Goal: Information Seeking & Learning: Learn about a topic

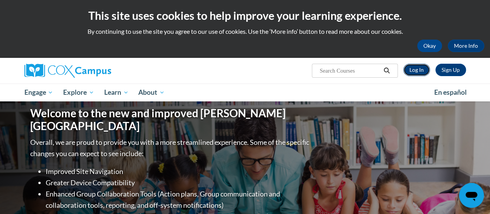
click at [422, 71] on link "Log In" at bounding box center [416, 70] width 27 height 12
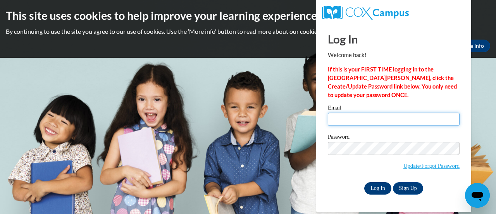
type input "Mark.Stevens@gcpsk12.org"
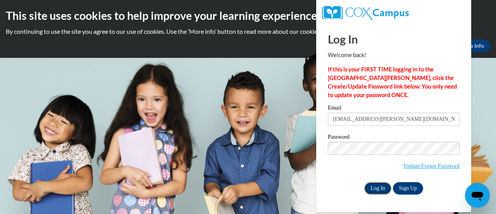
click at [383, 186] on input "Log In" at bounding box center [377, 188] width 27 height 12
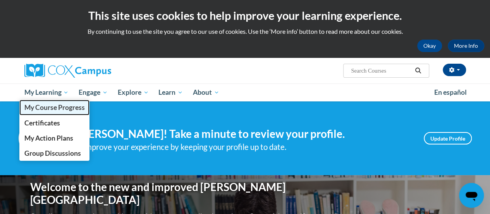
click at [58, 110] on span "My Course Progress" at bounding box center [54, 107] width 60 height 8
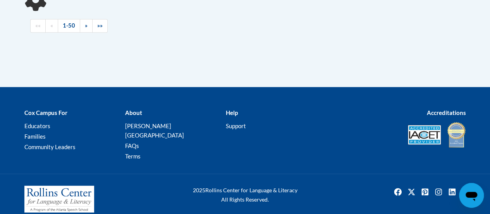
scroll to position [177, 0]
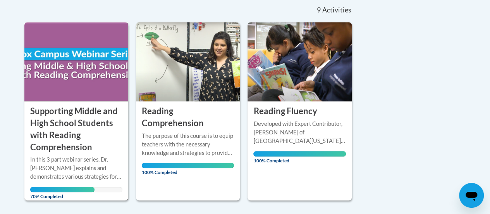
click at [93, 123] on h3 "Supporting Middle and High School Students with Reading Comprehension" at bounding box center [76, 129] width 92 height 48
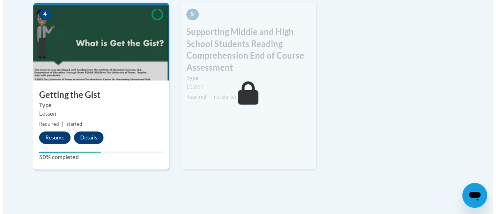
scroll to position [530, 0]
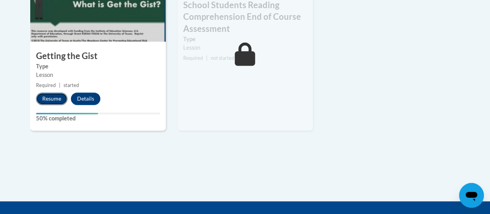
click at [63, 100] on button "Resume" at bounding box center [51, 98] width 31 height 12
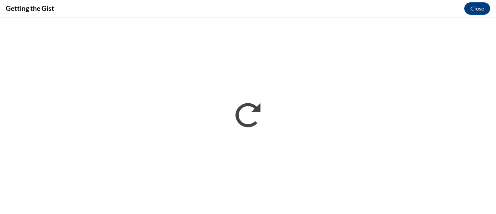
scroll to position [0, 0]
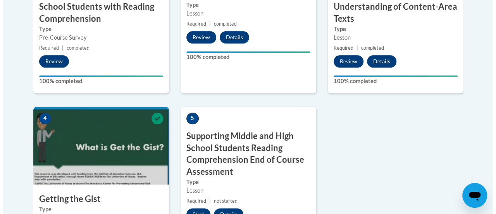
scroll to position [465, 0]
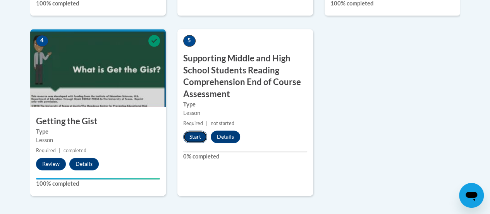
click at [196, 140] on button "Start" at bounding box center [195, 136] width 24 height 12
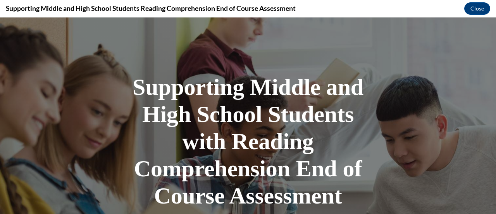
scroll to position [194, 0]
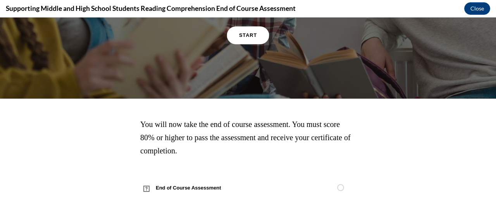
click at [247, 44] on link "START" at bounding box center [248, 35] width 42 height 18
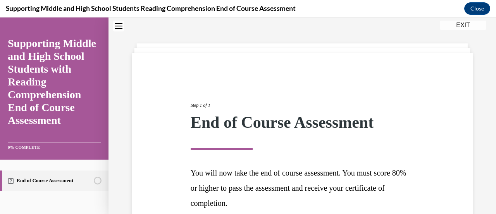
scroll to position [98, 0]
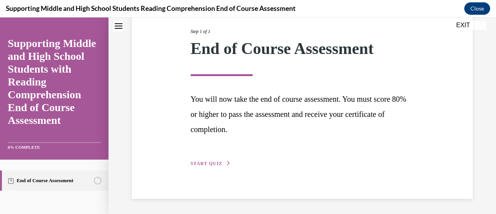
click at [219, 163] on span "START QUIZ" at bounding box center [207, 162] width 32 height 5
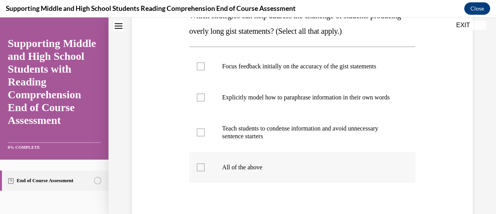
scroll to position [179, 0]
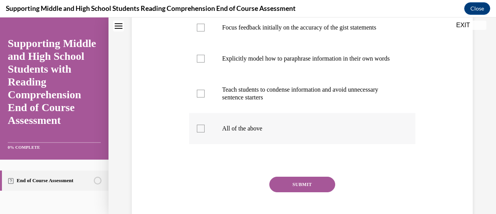
click at [262, 144] on label "All of the above" at bounding box center [302, 128] width 226 height 31
click at [205, 132] on input "All of the above" at bounding box center [201, 128] width 8 height 8
checkbox input "true"
click at [295, 192] on button "SUBMIT" at bounding box center [302, 184] width 66 height 16
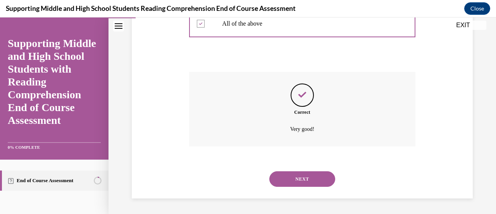
click at [298, 176] on button "NEXT" at bounding box center [302, 179] width 66 height 16
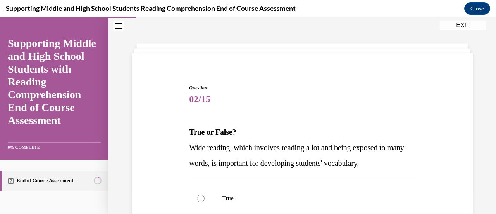
scroll to position [101, 0]
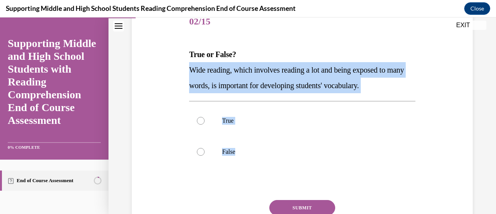
drag, startPoint x: 317, startPoint y: 176, endPoint x: 188, endPoint y: 72, distance: 166.3
click at [188, 72] on div "Question 02/15 True or False? Wide reading, which involves reading a lot and be…" at bounding box center [302, 129] width 230 height 268
copy div "Wide reading, which involves reading a lot and being exposed to many words, is …"
click at [281, 145] on label "False" at bounding box center [302, 151] width 226 height 31
click at [205, 148] on input "False" at bounding box center [201, 152] width 8 height 8
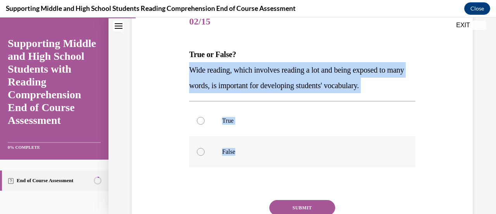
radio input "true"
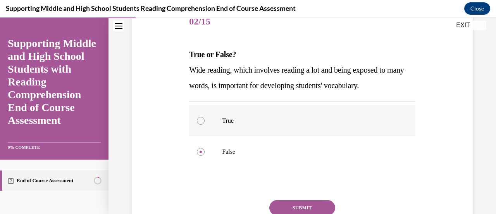
click at [262, 124] on label "True" at bounding box center [302, 120] width 226 height 31
click at [205, 124] on input "True" at bounding box center [201, 121] width 8 height 8
radio input "true"
click at [295, 207] on button "SUBMIT" at bounding box center [302, 208] width 66 height 16
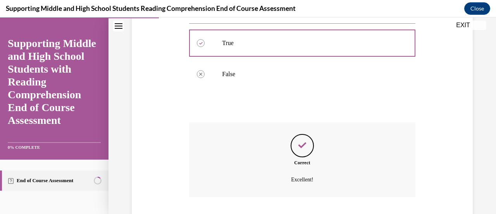
scroll to position [217, 0]
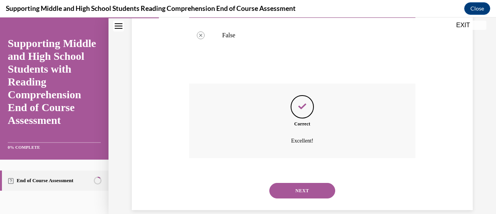
click at [302, 193] on button "NEXT" at bounding box center [302, 191] width 66 height 16
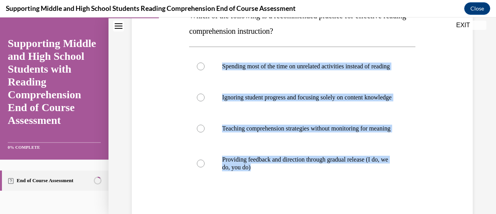
scroll to position [101, 0]
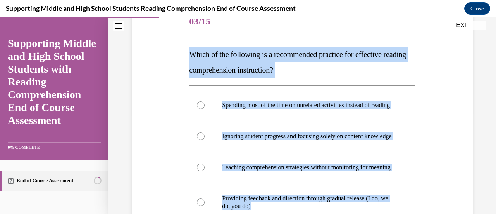
drag, startPoint x: 332, startPoint y: 165, endPoint x: 179, endPoint y: 51, distance: 190.2
click at [179, 51] on div "Question 03/15 Which of the following is a recommended practice for effective r…" at bounding box center [302, 150] width 345 height 334
copy div "Which of the following is a recommended practice for effective reading comprehe…"
